Goal: Navigation & Orientation: Go to known website

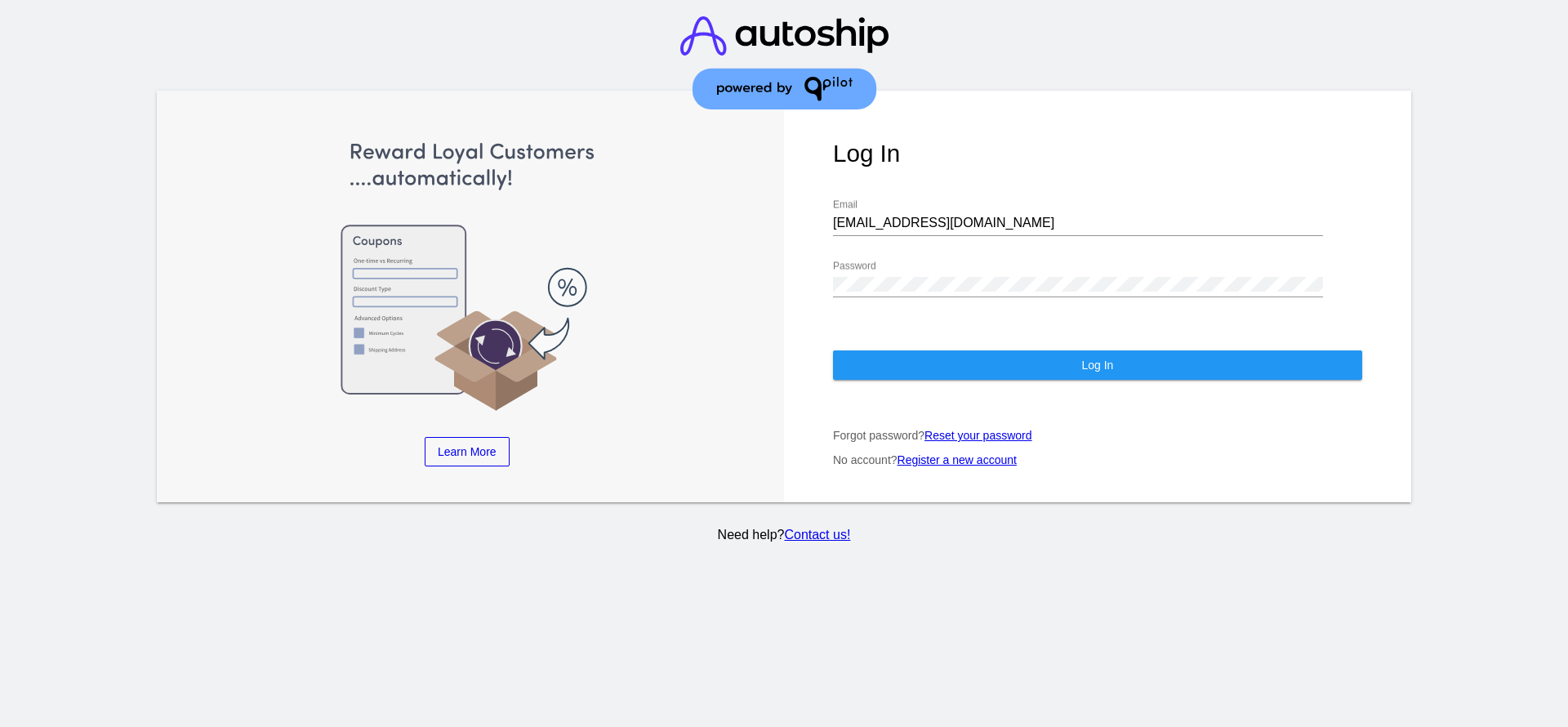
click at [868, 117] on img at bounding box center [784, 63] width 209 height 126
click at [884, 130] on div "Log In [EMAIL_ADDRESS][DOMAIN_NAME] Email Password Log In Forgot password? Rese…" at bounding box center [1098, 297] width 628 height 412
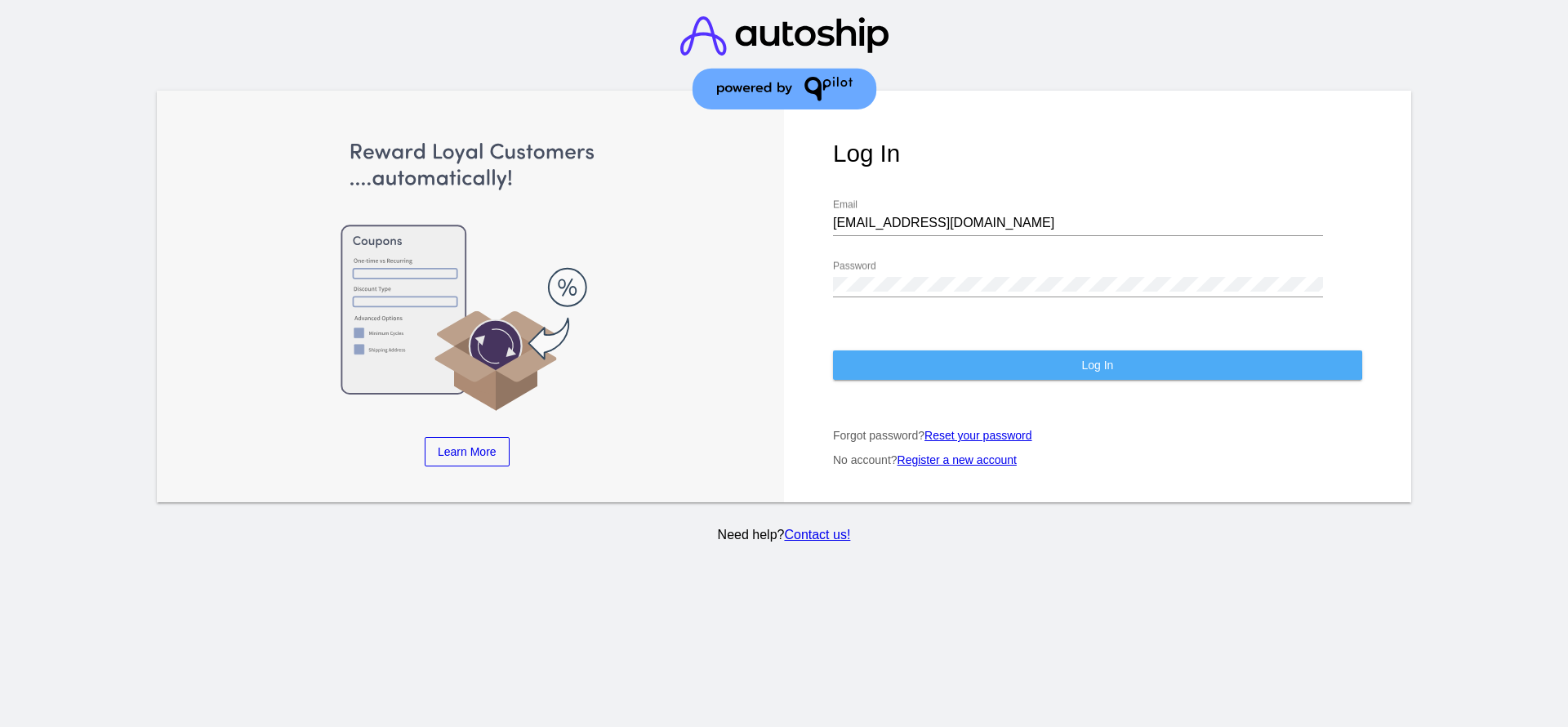
click at [914, 363] on button "Log In" at bounding box center [1098, 366] width 529 height 29
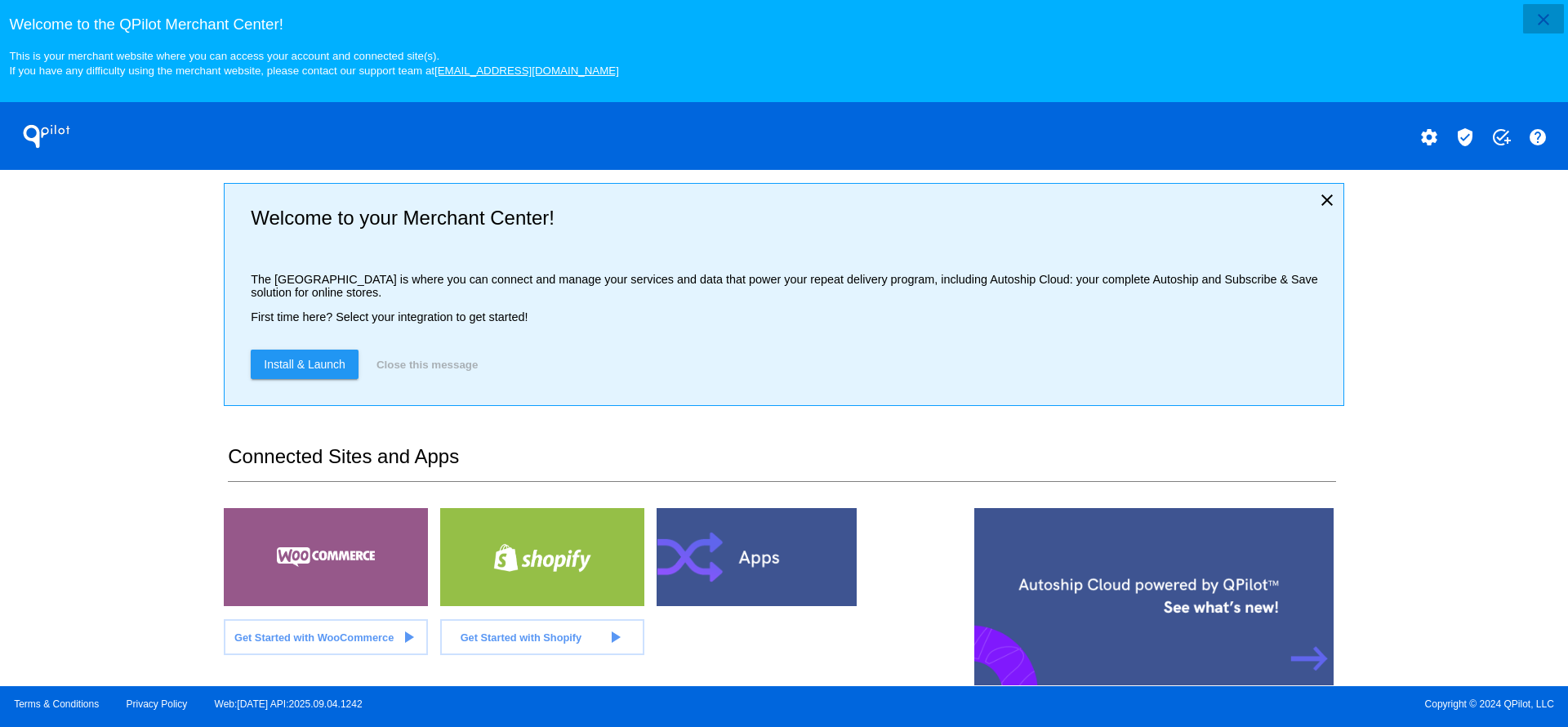
click at [1543, 9] on mat-icon "close" at bounding box center [1544, 19] width 20 height 20
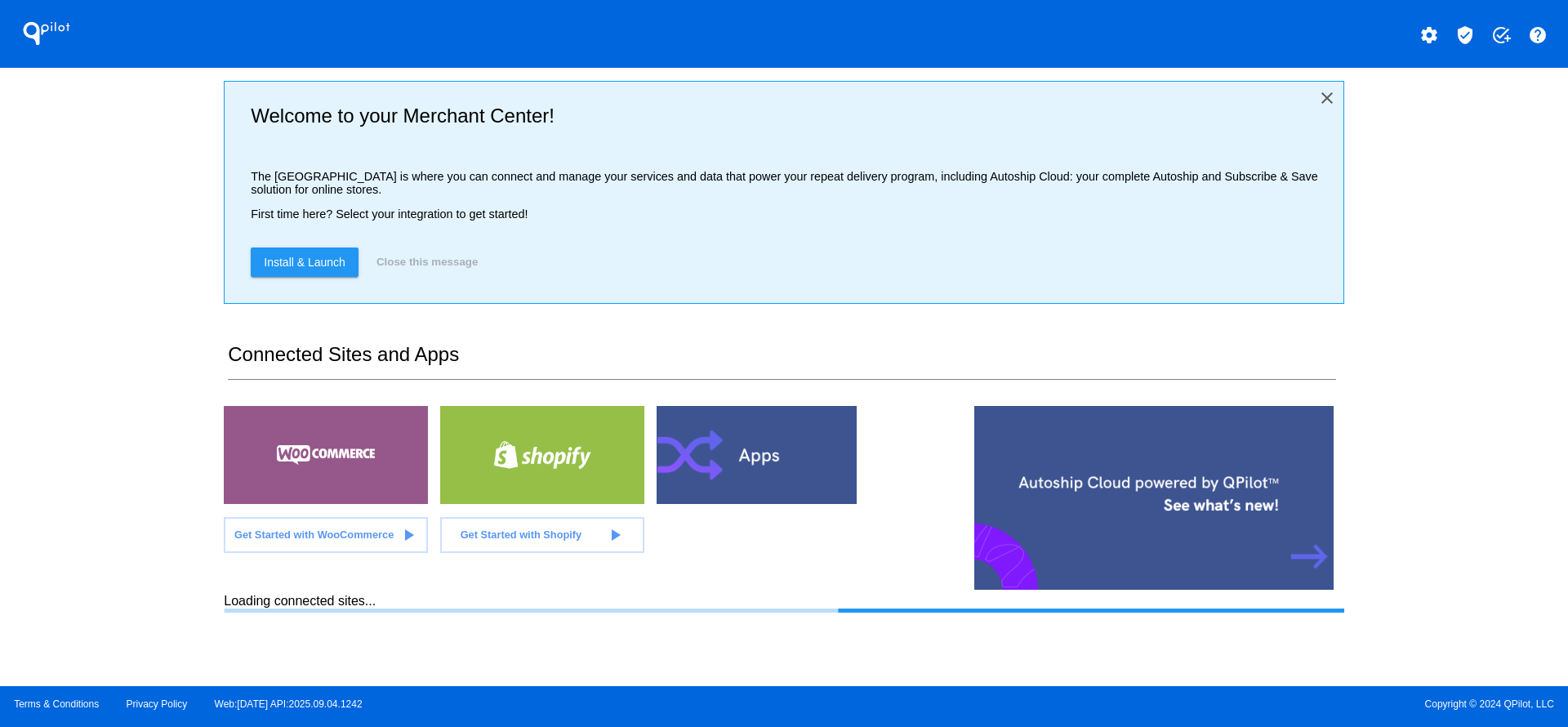
click at [1325, 94] on mat-icon "close" at bounding box center [1327, 97] width 20 height 20
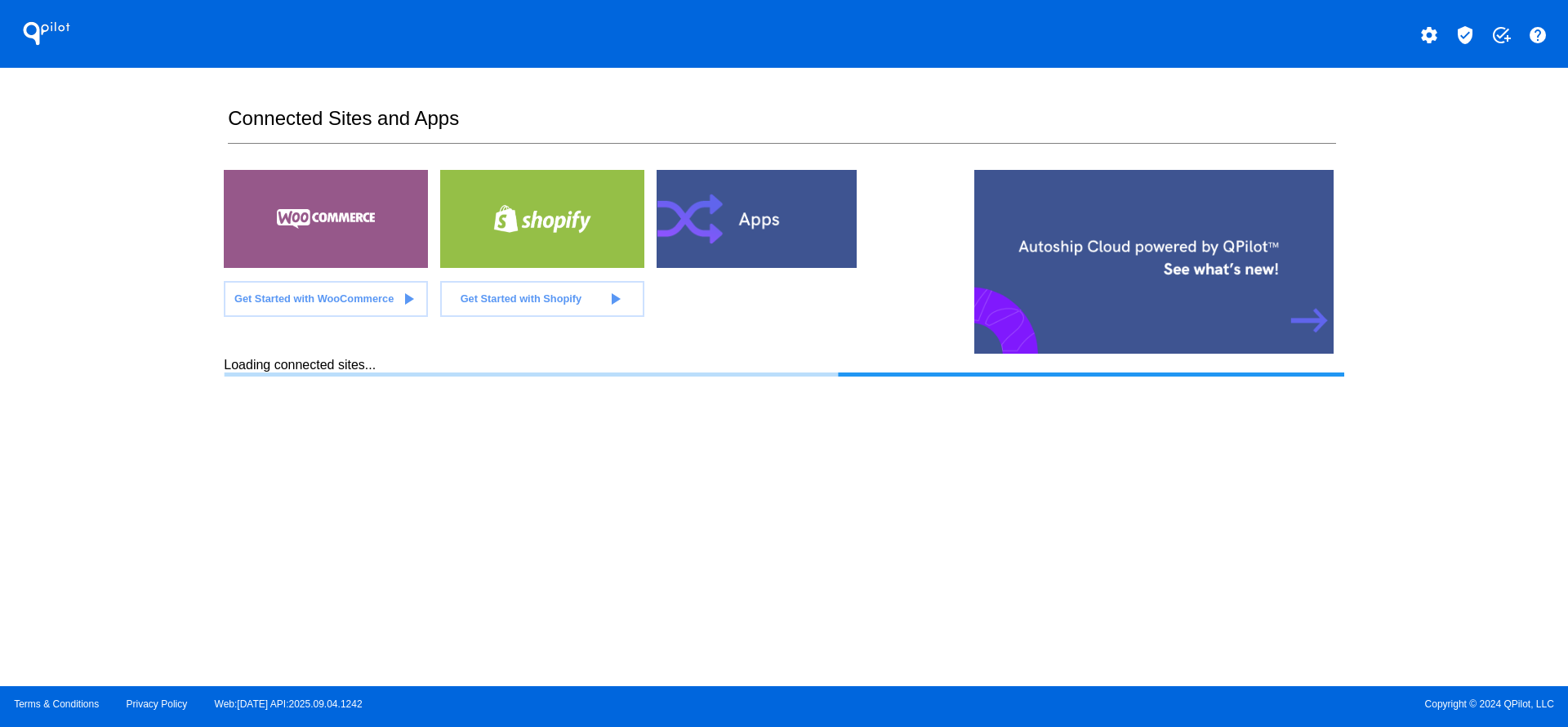
click at [168, 417] on div "QPilot settings verified_user add_task help Connected Sites and Apps Get Starte…" at bounding box center [784, 343] width 1568 height 686
click at [749, 710] on div "Terms & Conditions Privacy Policy Web:[DATE] API:2025.09.04.1242 Copyright © 20…" at bounding box center [784, 706] width 1568 height 41
click at [192, 398] on div "QPilot settings verified_user add_task help Connected Sites and Apps Get Starte…" at bounding box center [784, 343] width 1568 height 686
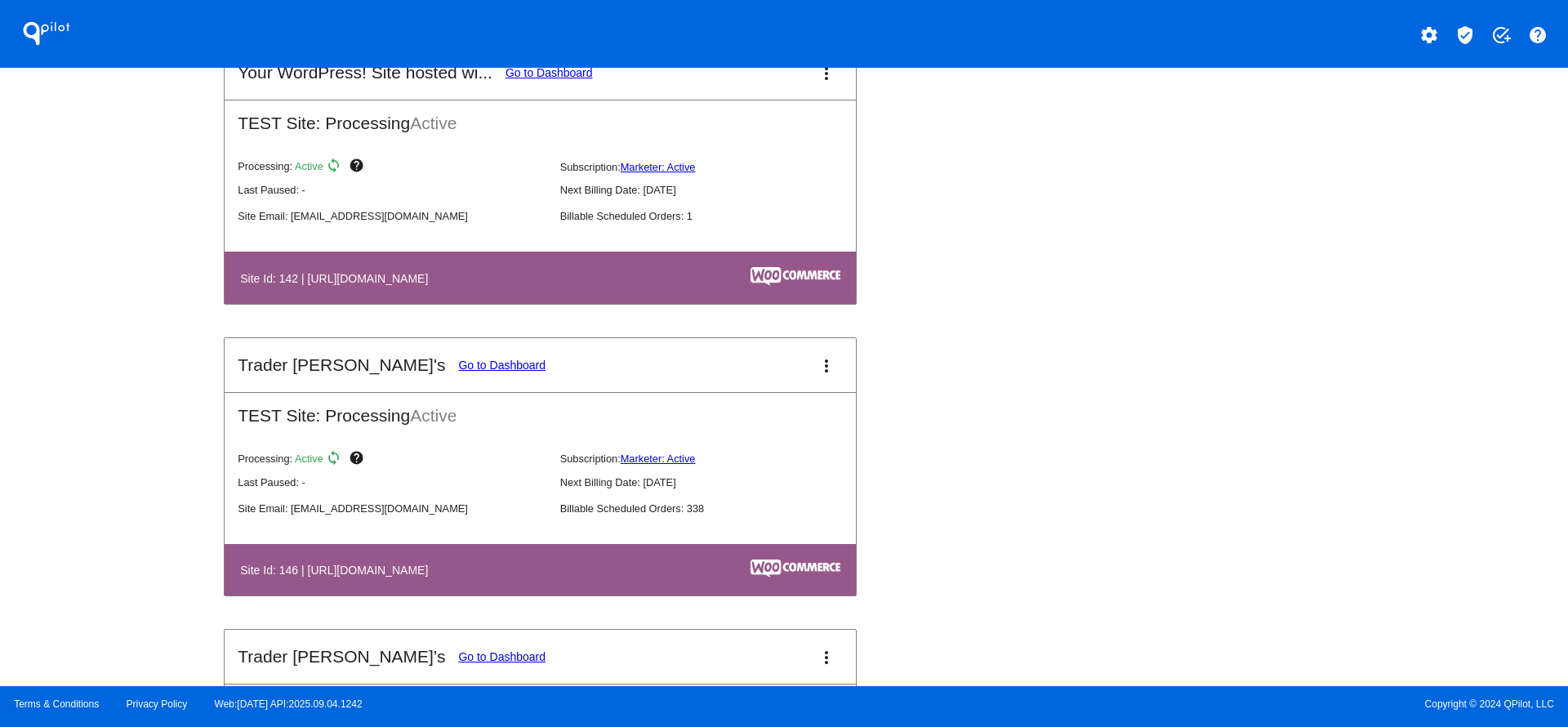
scroll to position [3187, 0]
